Goal: Task Accomplishment & Management: Use online tool/utility

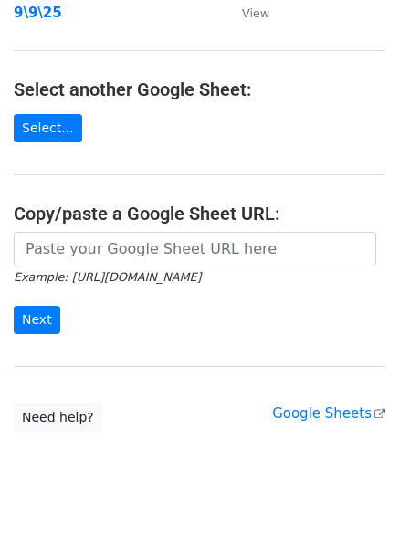
scroll to position [304, 0]
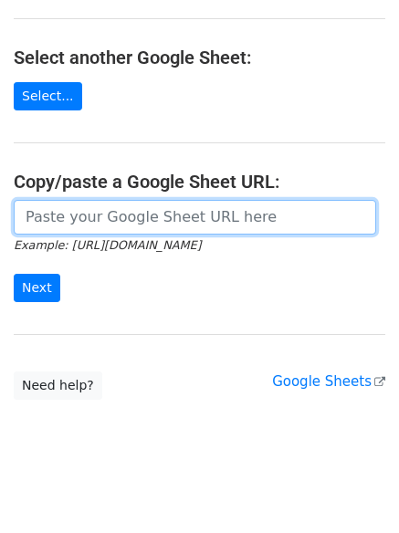
click at [117, 209] on input "url" at bounding box center [195, 217] width 363 height 35
paste input "https://docs.google.com/spreadsheets/d/1OeMngUIXmdrWoqkcCIWaP63tF0HADL3zkURR9vC…"
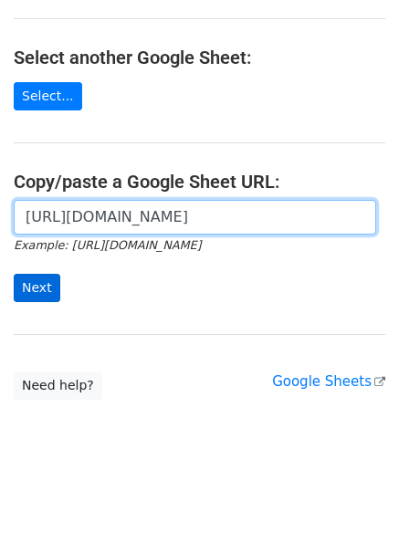
scroll to position [0, 417]
type input "https://docs.google.com/spreadsheets/d/1OeMngUIXmdrWoqkcCIWaP63tF0HADL3zkURR9vC…"
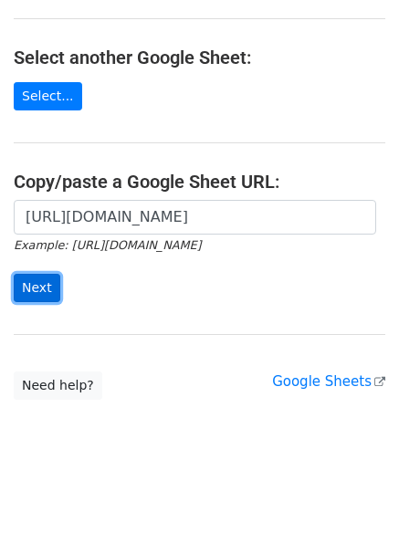
scroll to position [0, 0]
click at [31, 280] on input "Next" at bounding box center [37, 288] width 47 height 28
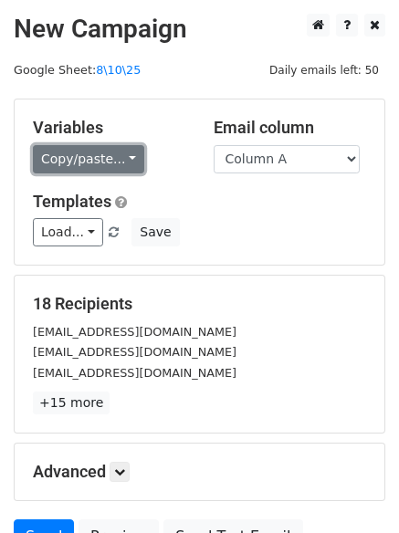
click at [84, 155] on link "Copy/paste..." at bounding box center [88, 159] width 111 height 28
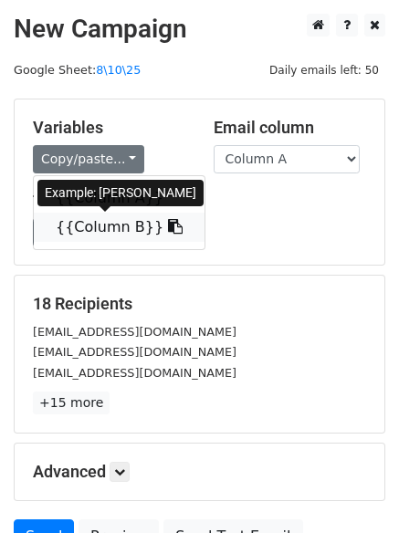
click at [88, 215] on link "{{Column B}}" at bounding box center [119, 227] width 171 height 29
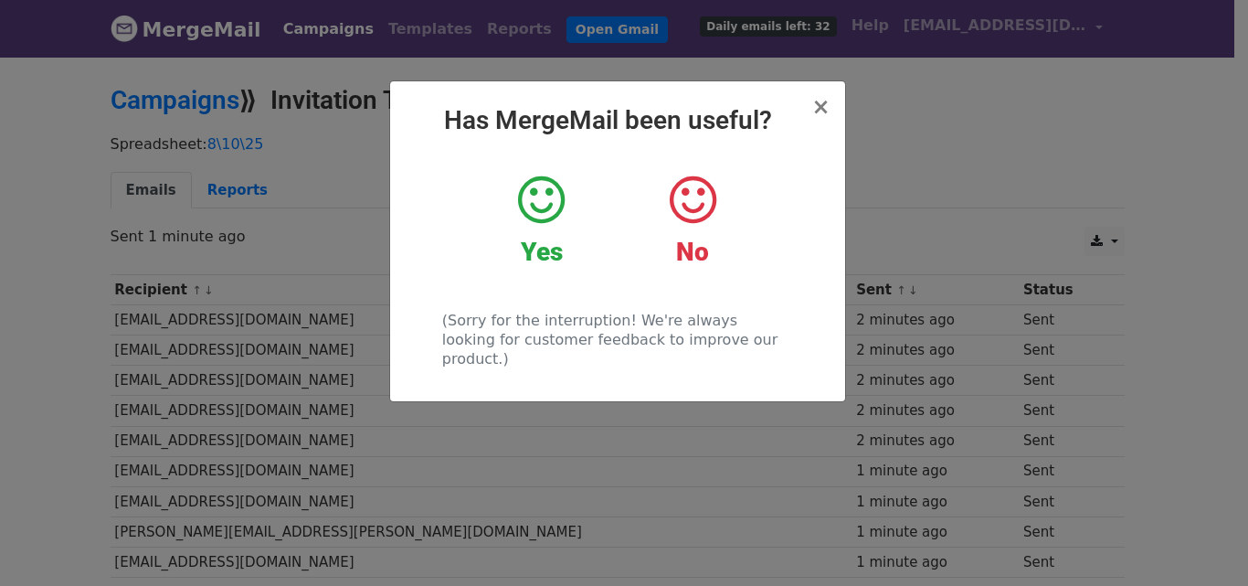
click at [931, 117] on div "× Has MergeMail been useful? Yes No (Sorry for the interruption! We're always l…" at bounding box center [624, 320] width 1248 height 531
